Goal: Task Accomplishment & Management: Complete application form

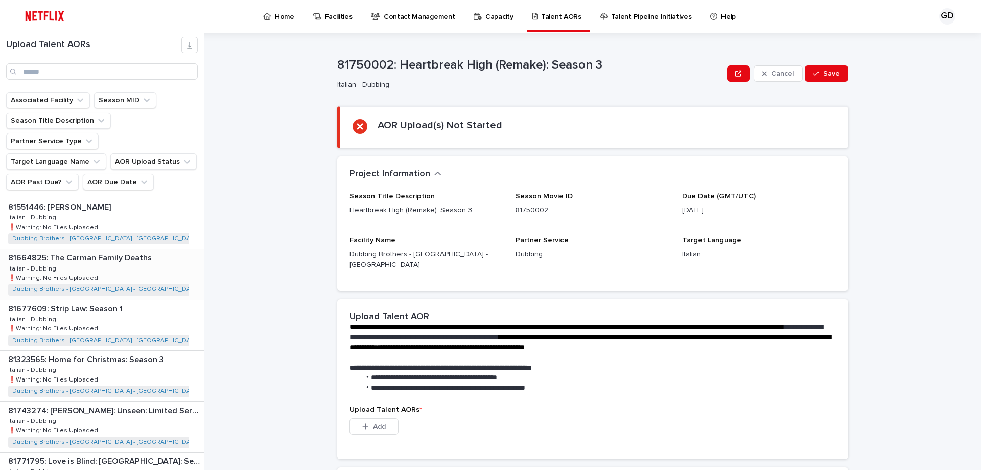
click at [134, 249] on div "81664825: The [PERSON_NAME] Family Deaths 81664825: The [PERSON_NAME] Family De…" at bounding box center [102, 274] width 204 height 50
click at [381, 423] on span "Add" at bounding box center [379, 426] width 13 height 7
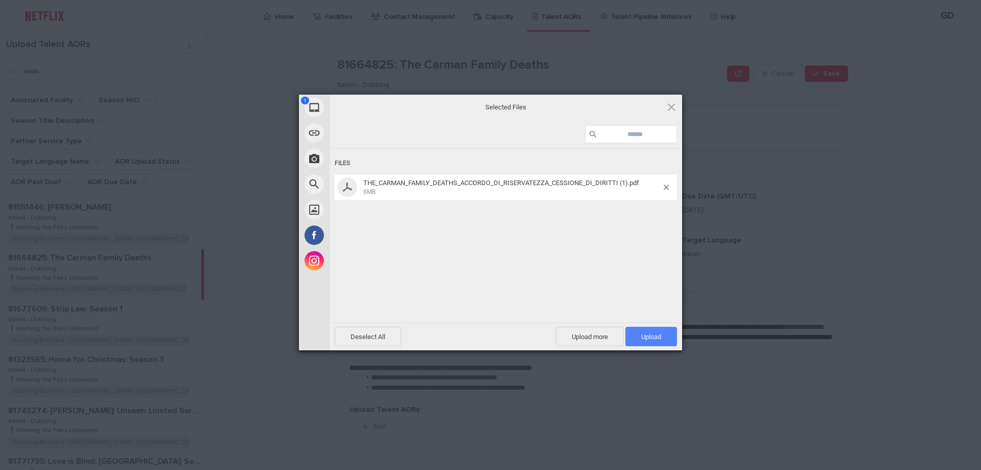
click at [649, 338] on span "Upload 1" at bounding box center [651, 337] width 20 height 8
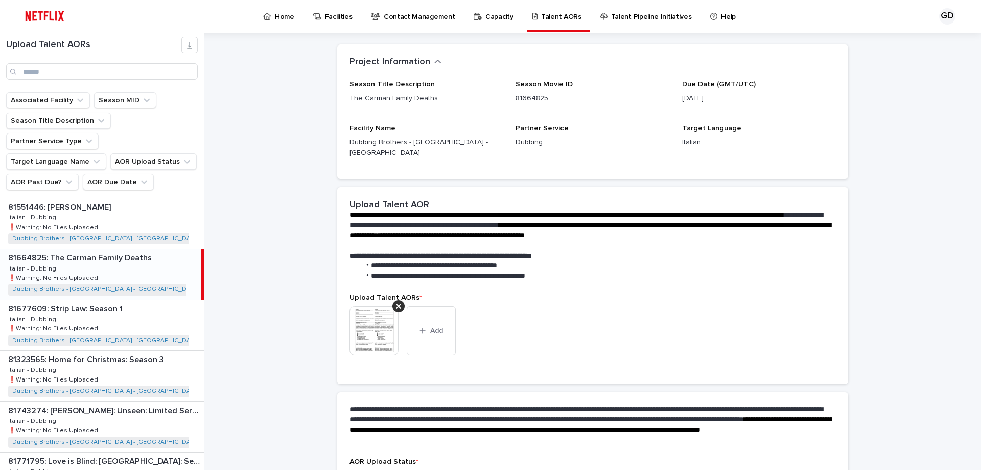
scroll to position [130, 0]
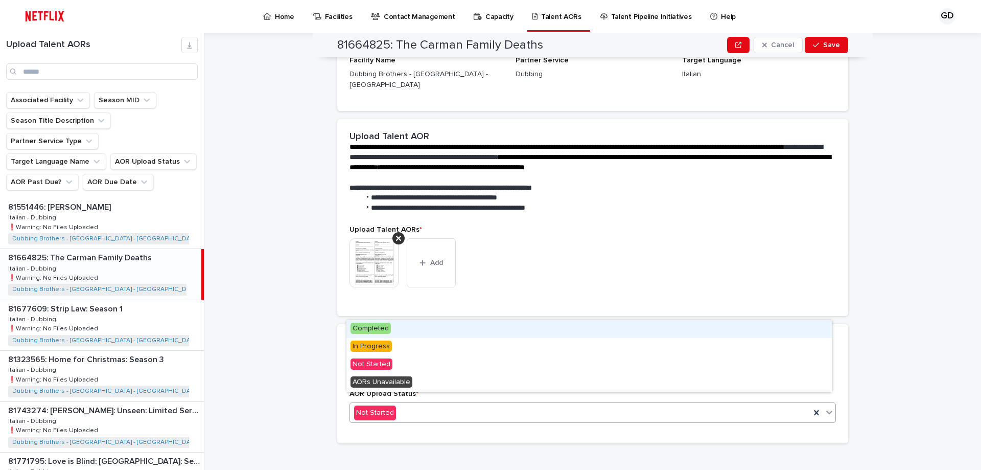
click at [610, 404] on div "Not Started" at bounding box center [580, 412] width 461 height 17
click at [525, 332] on div "Completed" at bounding box center [590, 329] width 486 height 18
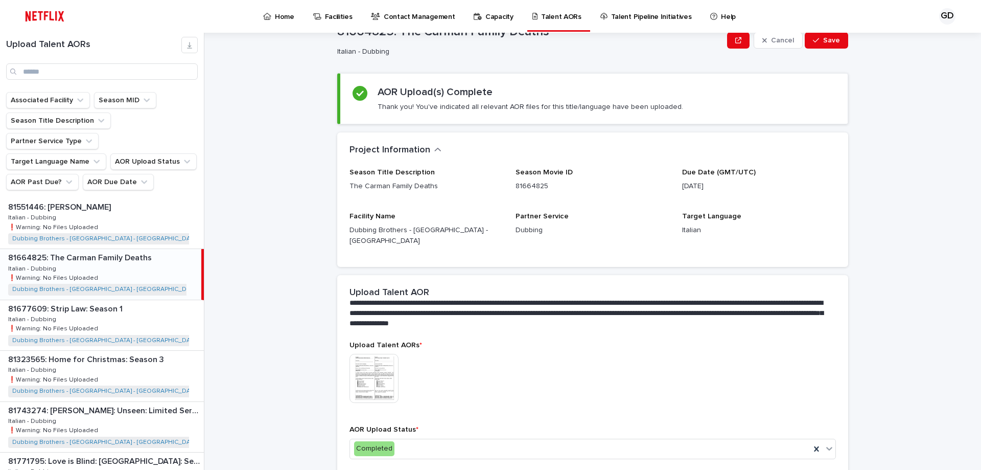
scroll to position [69, 0]
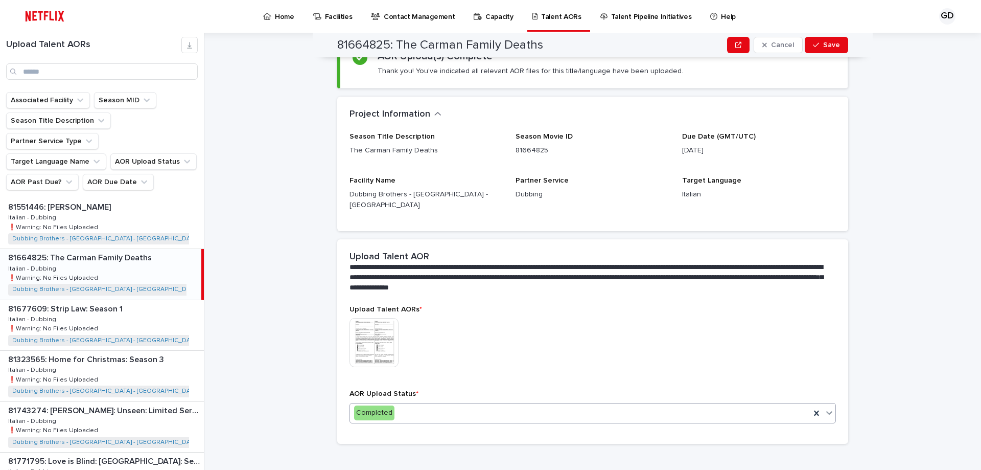
click at [423, 406] on div "Completed" at bounding box center [580, 412] width 461 height 17
click at [441, 408] on div "Completed" at bounding box center [580, 412] width 461 height 17
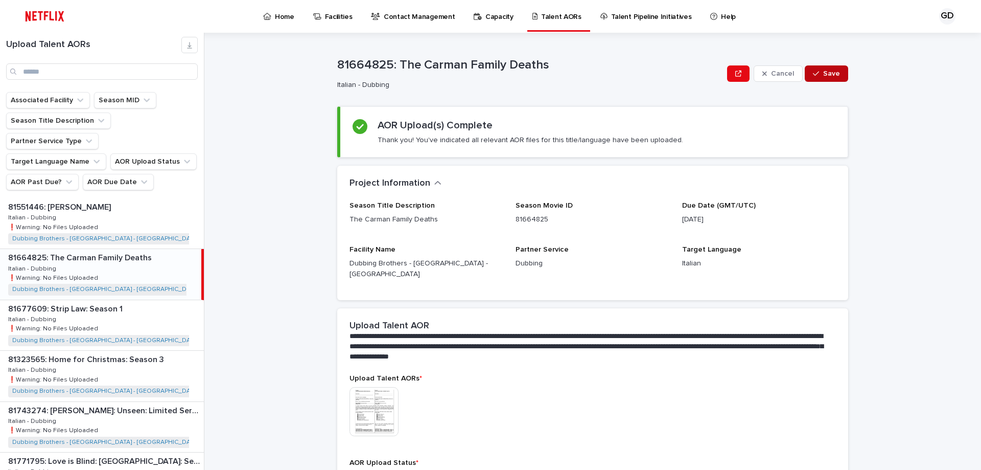
click at [820, 66] on button "Save" at bounding box center [826, 73] width 43 height 16
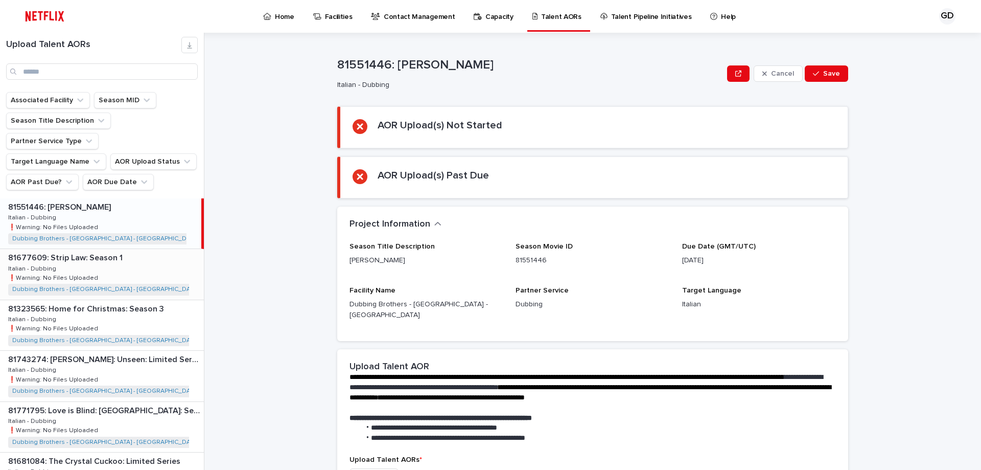
click at [128, 266] on div "81677609: Strip Law: Season 1 81677609: Strip Law: Season 1 Italian - Dubbing I…" at bounding box center [102, 274] width 204 height 50
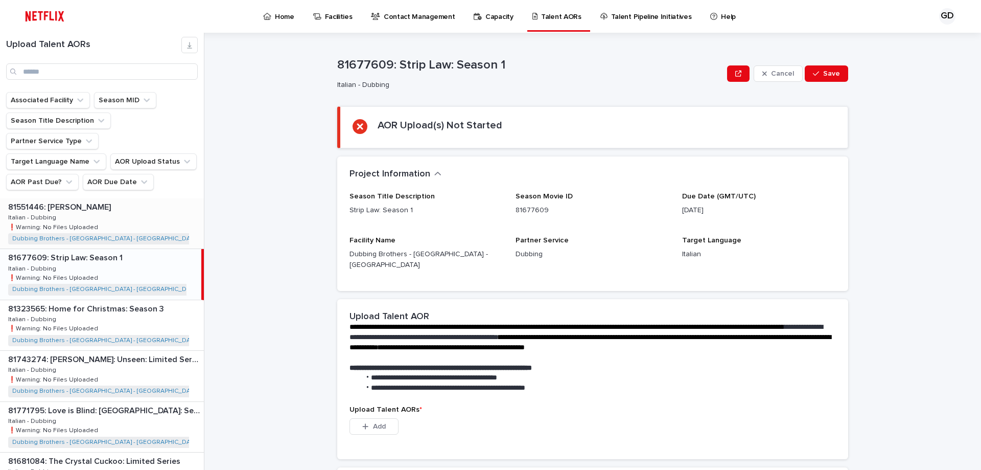
click at [113, 202] on div "81551446: [PERSON_NAME] 81551446: [PERSON_NAME] Italian - Dubbing Italian - Dub…" at bounding box center [102, 223] width 204 height 50
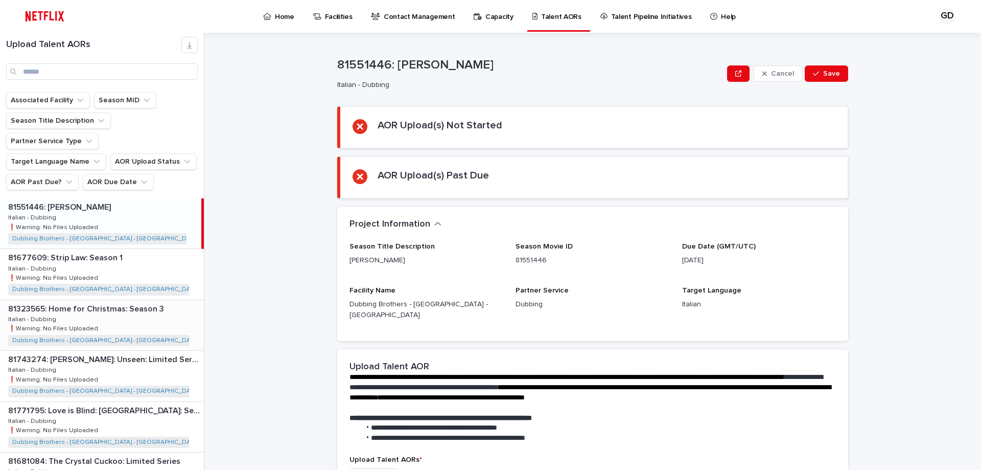
click at [94, 302] on div "81323565: Home for Christmas: Season 3 81323565: Home for Christmas: Season 3 I…" at bounding box center [102, 325] width 204 height 50
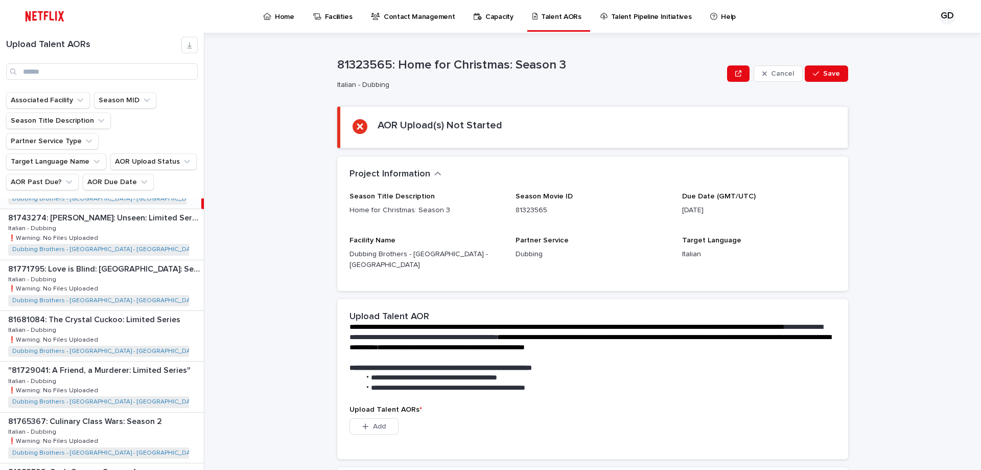
scroll to position [153, 0]
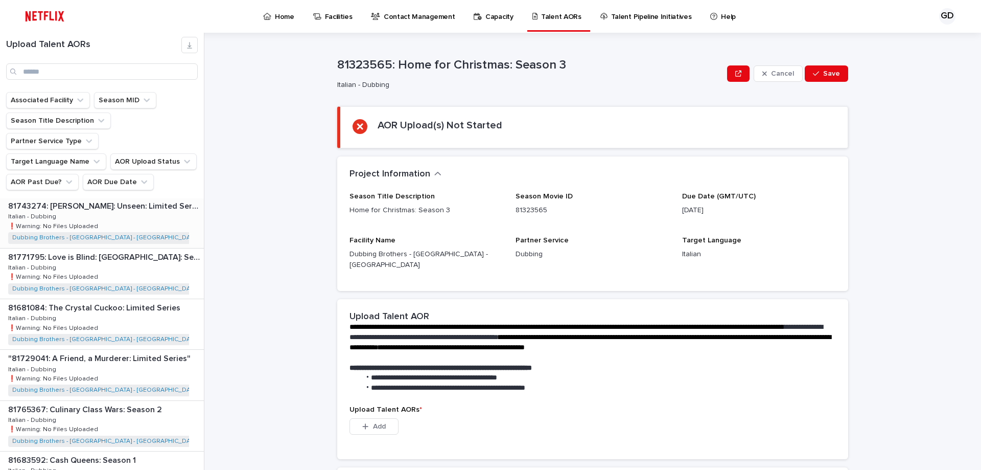
click at [135, 207] on div "81743274: [PERSON_NAME]: Unseen: Limited Series 81743274: [PERSON_NAME]: Unseen…" at bounding box center [102, 222] width 204 height 50
click at [143, 251] on div "81771795: Love is Blind: [GEOGRAPHIC_DATA]: Season 1 81771795: Love is Blind: […" at bounding box center [102, 273] width 204 height 50
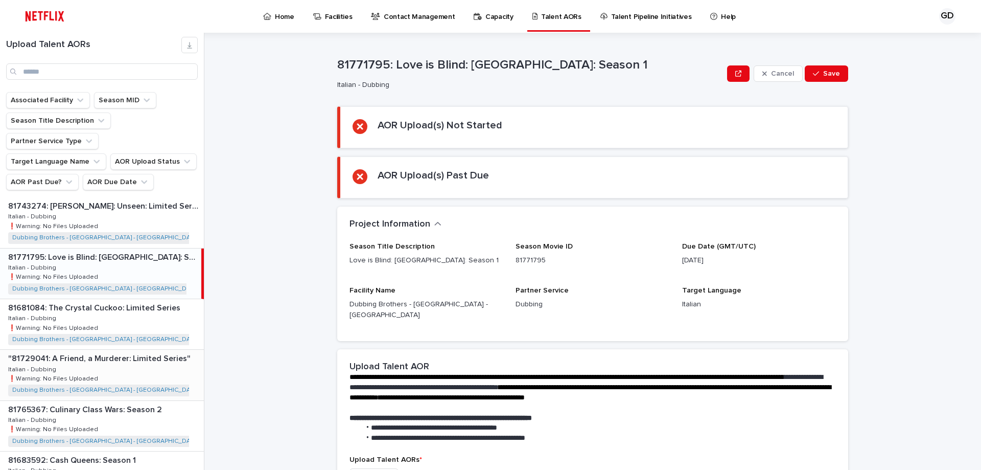
click at [129, 354] on div ""81729041: A Friend, a Murderer: Limited Series" "81729041: A Friend, a Murdere…" at bounding box center [102, 375] width 204 height 50
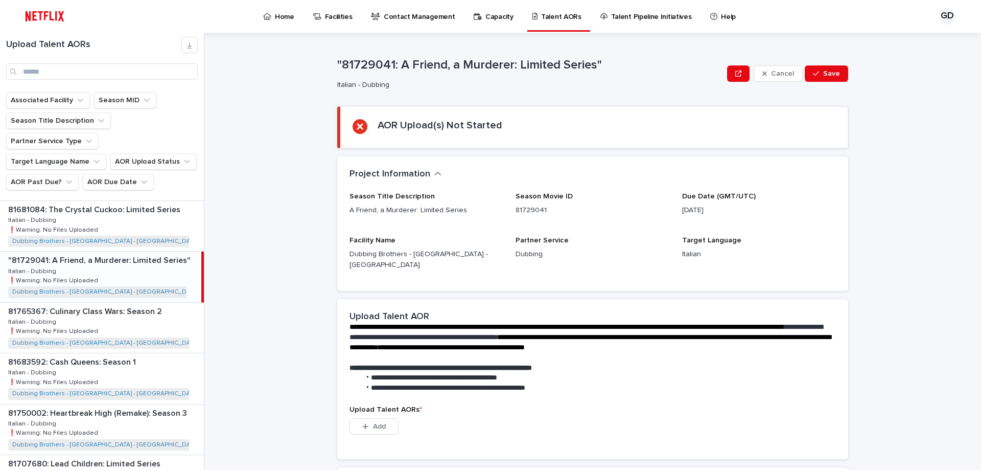
scroll to position [256, 0]
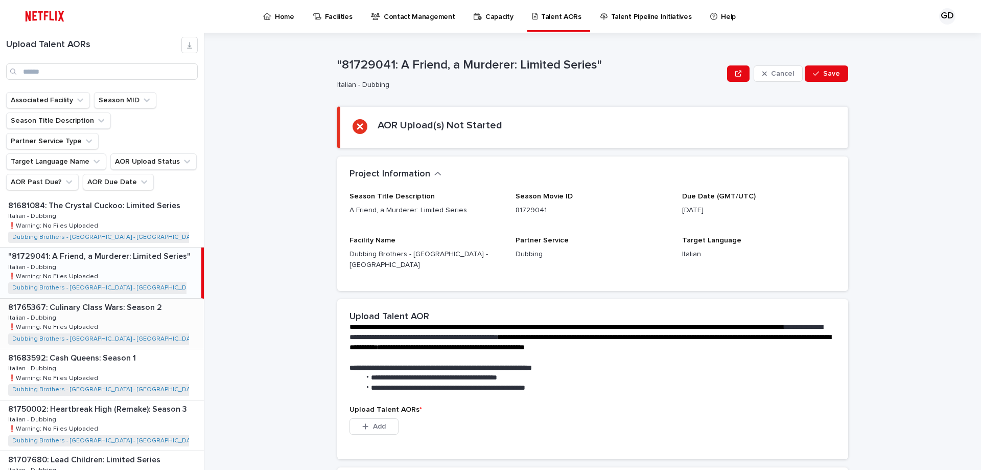
click at [119, 300] on div "81765367: Culinary Class Wars: Season 2 81765367: Culinary Class Wars: Season 2…" at bounding box center [102, 324] width 204 height 50
click at [135, 353] on div "81683592: Cash Queens: Season 1 81683592: Cash Queens: Season 1 Italian - Dubbi…" at bounding box center [102, 374] width 204 height 50
click at [136, 403] on div "81750002: Heartbreak High (Remake): Season 3 81750002: Heartbreak High (Remake)…" at bounding box center [102, 425] width 204 height 50
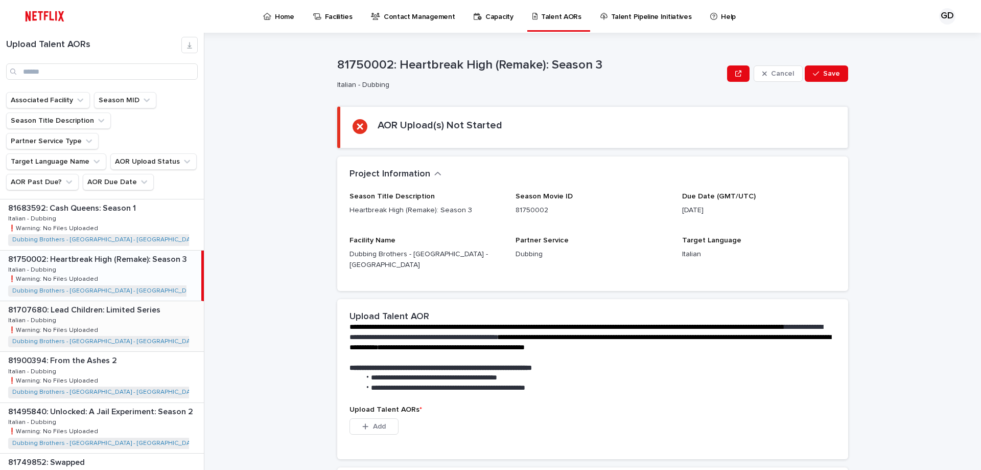
scroll to position [409, 0]
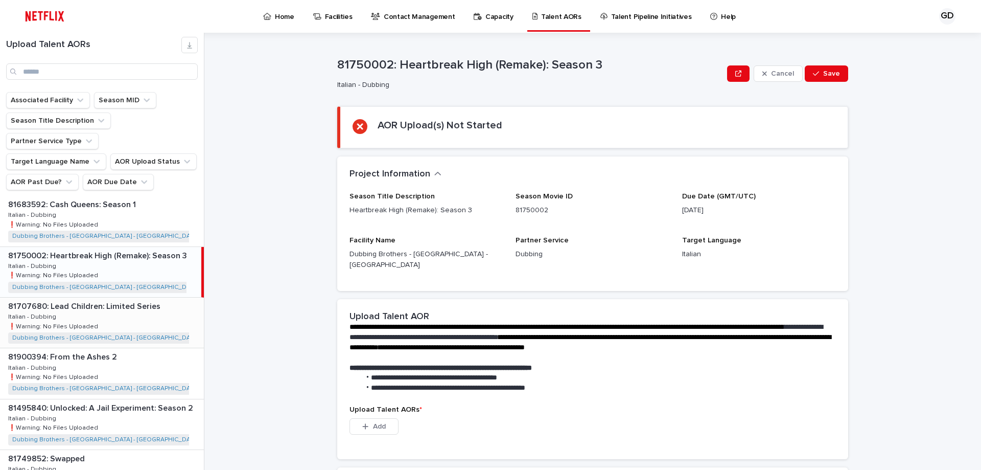
click at [144, 315] on div "81707680: Lead Children: Limited Series 81707680: Lead Children: Limited Series…" at bounding box center [102, 322] width 204 height 50
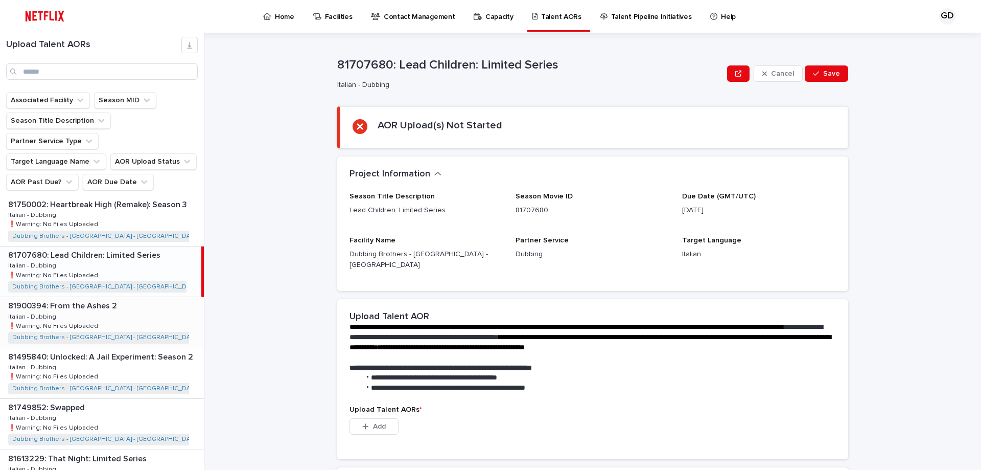
click at [147, 310] on div "81900394: From the Ashes 2 81900394: From the Ashes 2 Italian - Dubbing Italian…" at bounding box center [102, 322] width 204 height 50
click at [136, 360] on div "81495840: Unlocked: A Jail Experiment: Season 2 81495840: Unlocked: A Jail Expe…" at bounding box center [102, 373] width 204 height 50
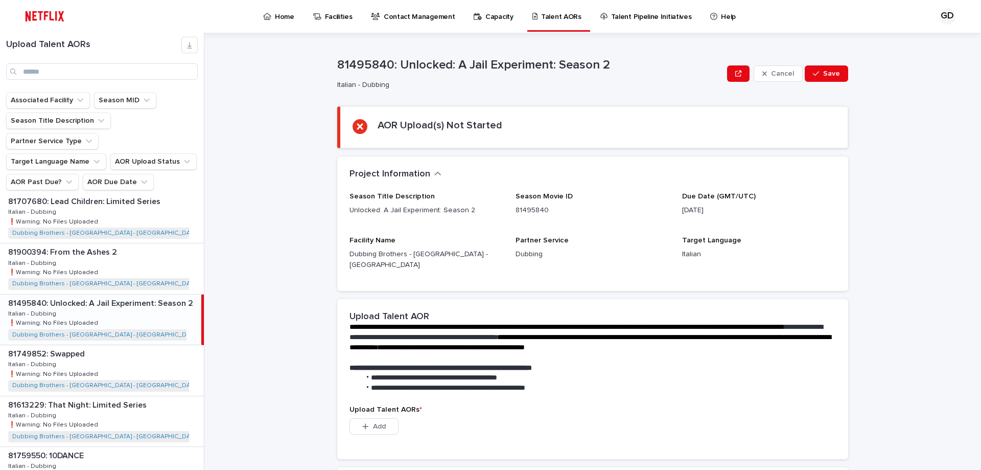
scroll to position [562, 0]
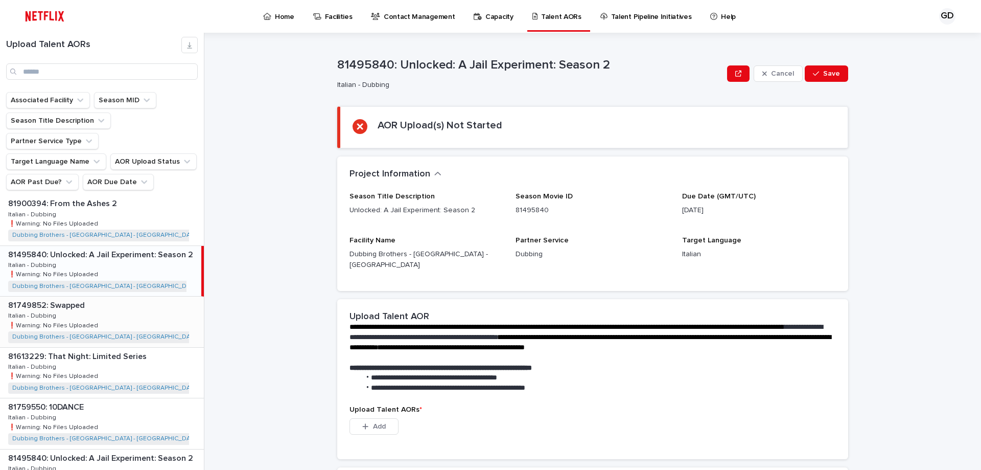
click at [130, 308] on div "81749852: Swapped 81749852: Swapped Italian - Dubbing Italian - Dubbing ❗️Warni…" at bounding box center [102, 321] width 204 height 50
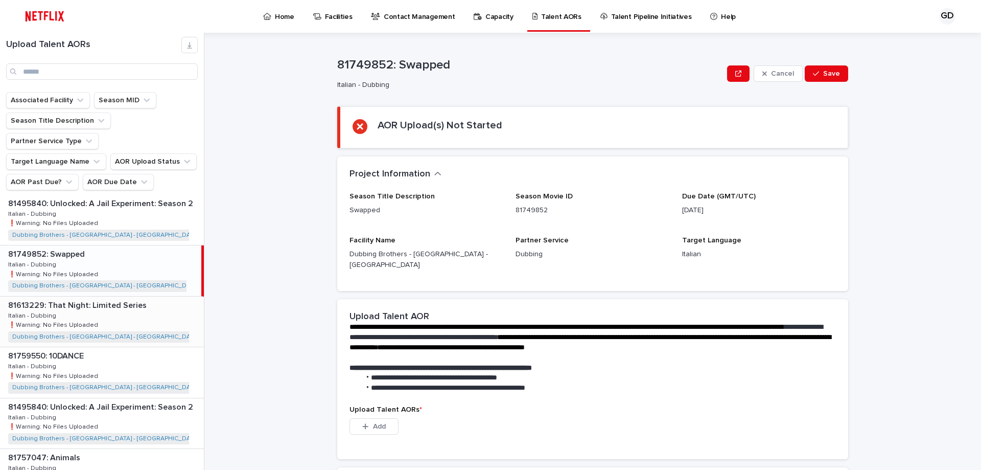
click at [128, 299] on div "81613229: That Night: Limited Series 81613229: That Night: Limited Series Itali…" at bounding box center [102, 321] width 204 height 50
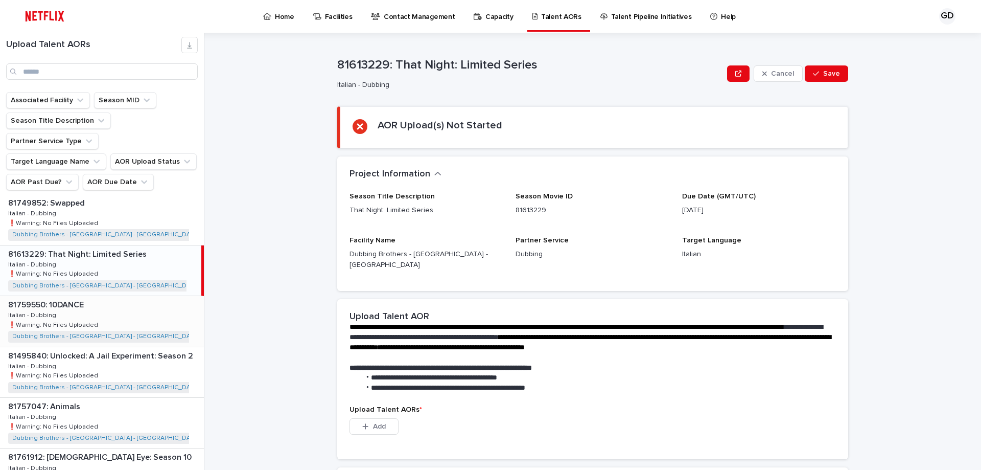
click at [136, 301] on div "81759550: 10DANCE 81759550: 10DANCE Italian - Dubbing Italian - Dubbing ❗️Warni…" at bounding box center [102, 321] width 204 height 50
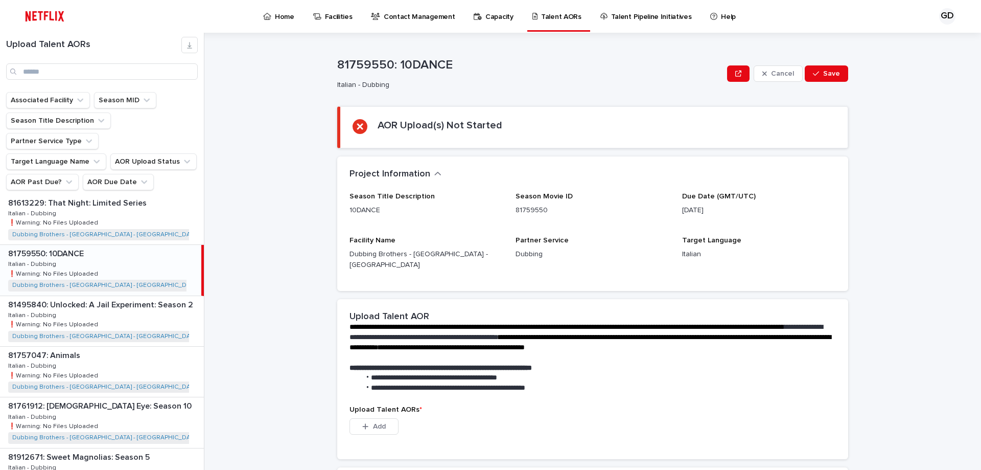
click at [136, 301] on div "81495840: Unlocked: A Jail Experiment: Season 2 81495840: Unlocked: A Jail Expe…" at bounding box center [102, 321] width 204 height 50
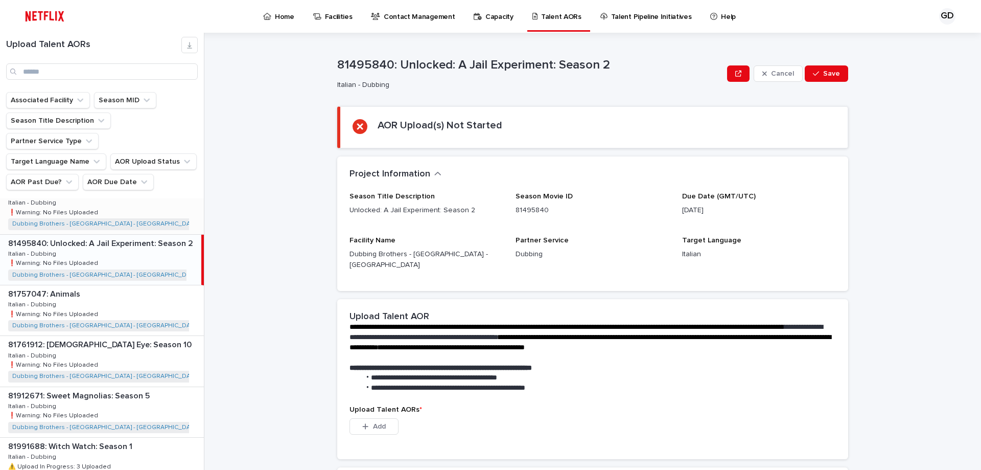
scroll to position [818, 0]
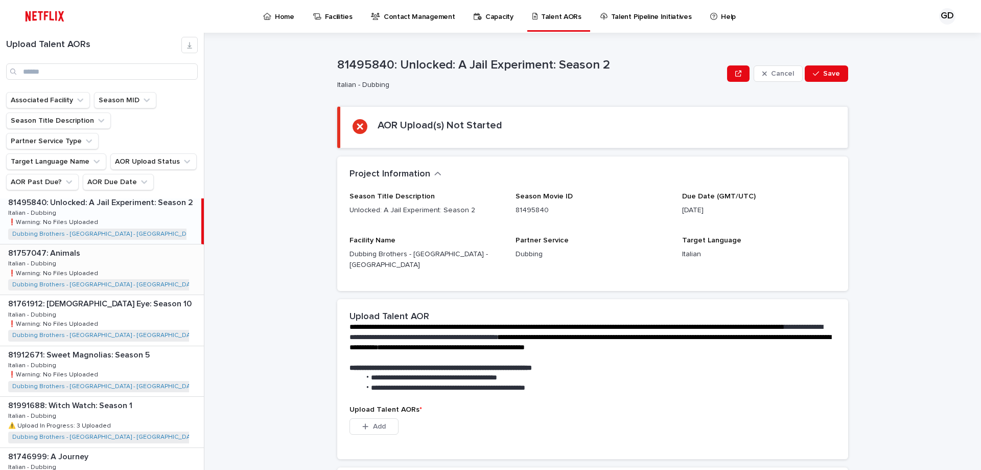
click at [150, 248] on p at bounding box center [104, 253] width 192 height 10
click at [145, 312] on div "81761912: [DEMOGRAPHIC_DATA] Eye: Season 10 81761912: [DEMOGRAPHIC_DATA] Eye: S…" at bounding box center [102, 320] width 204 height 50
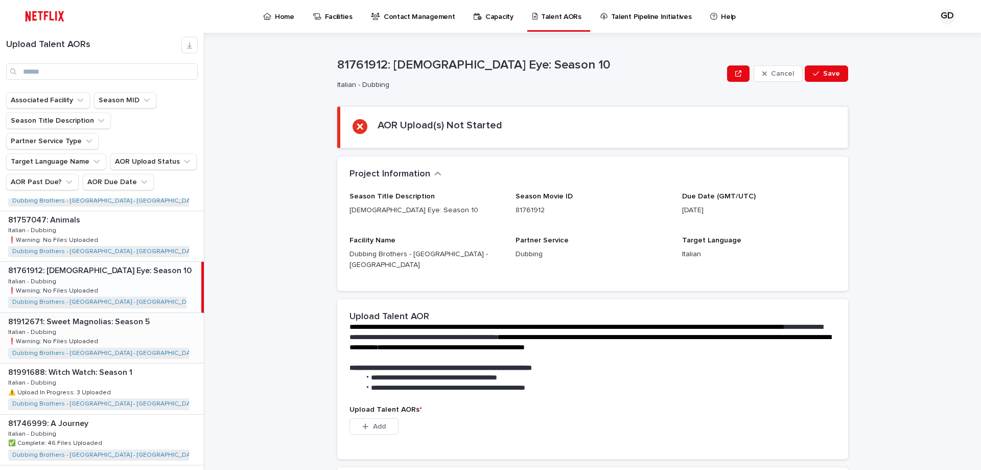
scroll to position [869, 0]
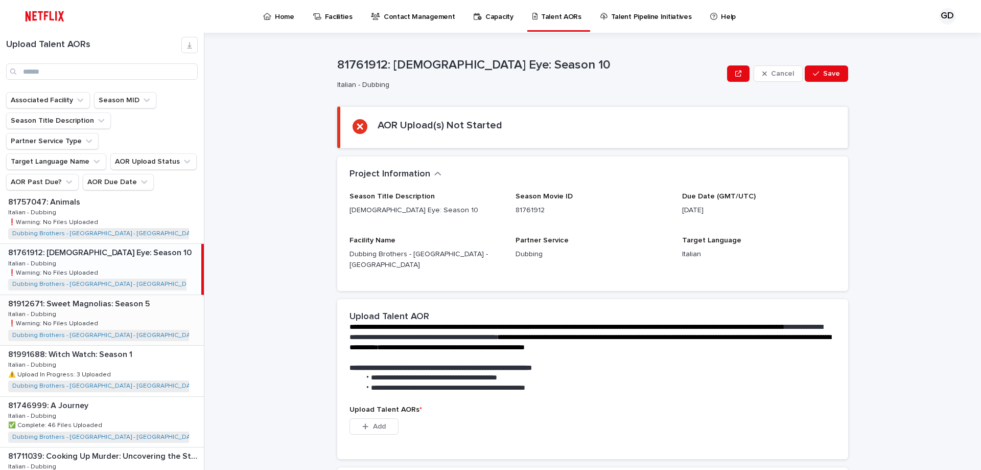
click at [145, 295] on div "81912671: Sweet Magnolias: Season 5 81912671: Sweet Magnolias: Season 5 Italian…" at bounding box center [102, 320] width 204 height 50
click at [141, 346] on div "81991688: Witch Watch: Season 1 81991688: Witch Watch: Season 1 Italian - Dubbi…" at bounding box center [102, 371] width 204 height 50
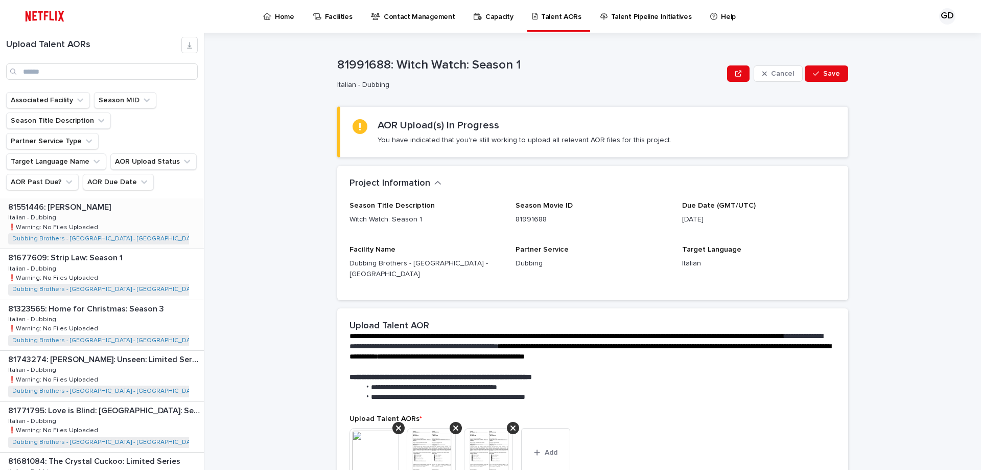
click at [136, 202] on p at bounding box center [104, 207] width 192 height 10
